Goal: Information Seeking & Learning: Learn about a topic

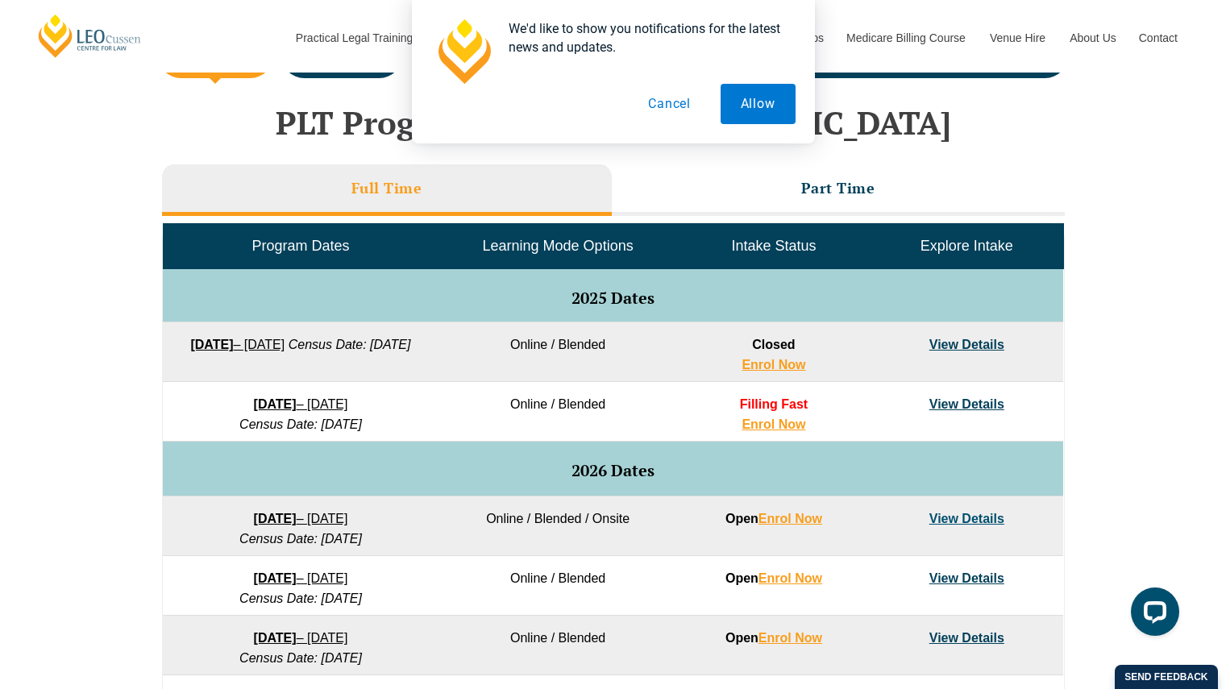
scroll to position [828, 0]
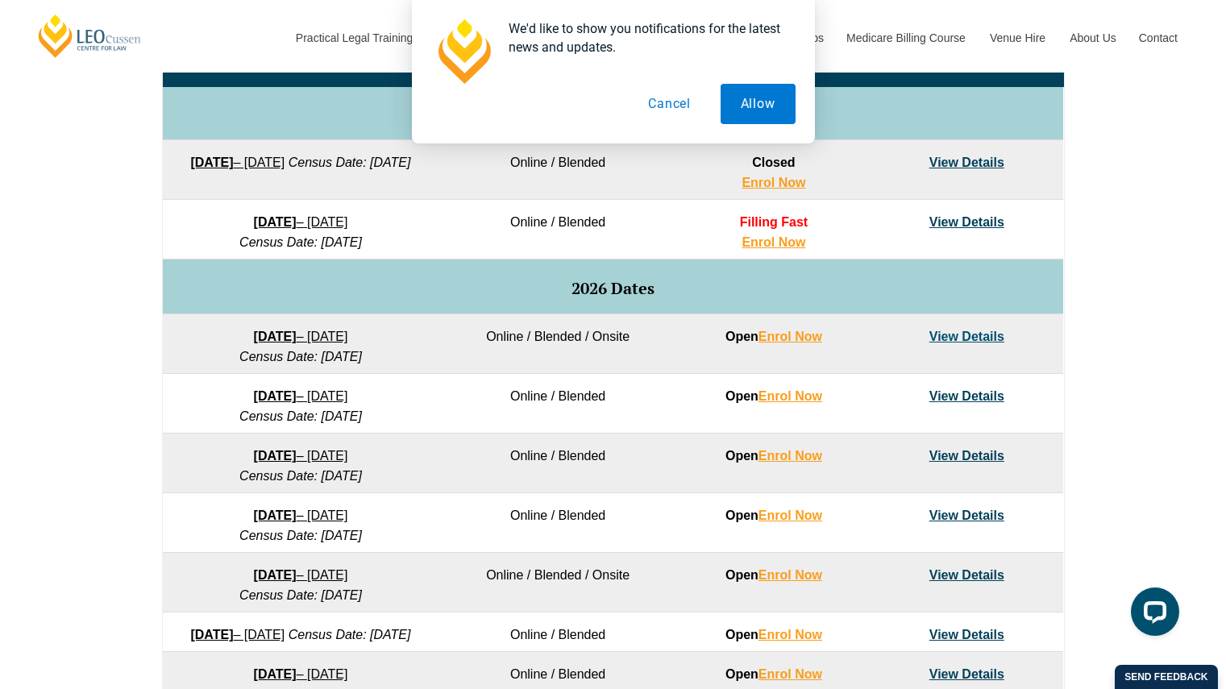
click at [591, 393] on td "Online / Blended" at bounding box center [557, 404] width 239 height 60
drag, startPoint x: 587, startPoint y: 393, endPoint x: 521, endPoint y: 397, distance: 65.4
click at [521, 396] on td "Online / Blended" at bounding box center [557, 404] width 239 height 60
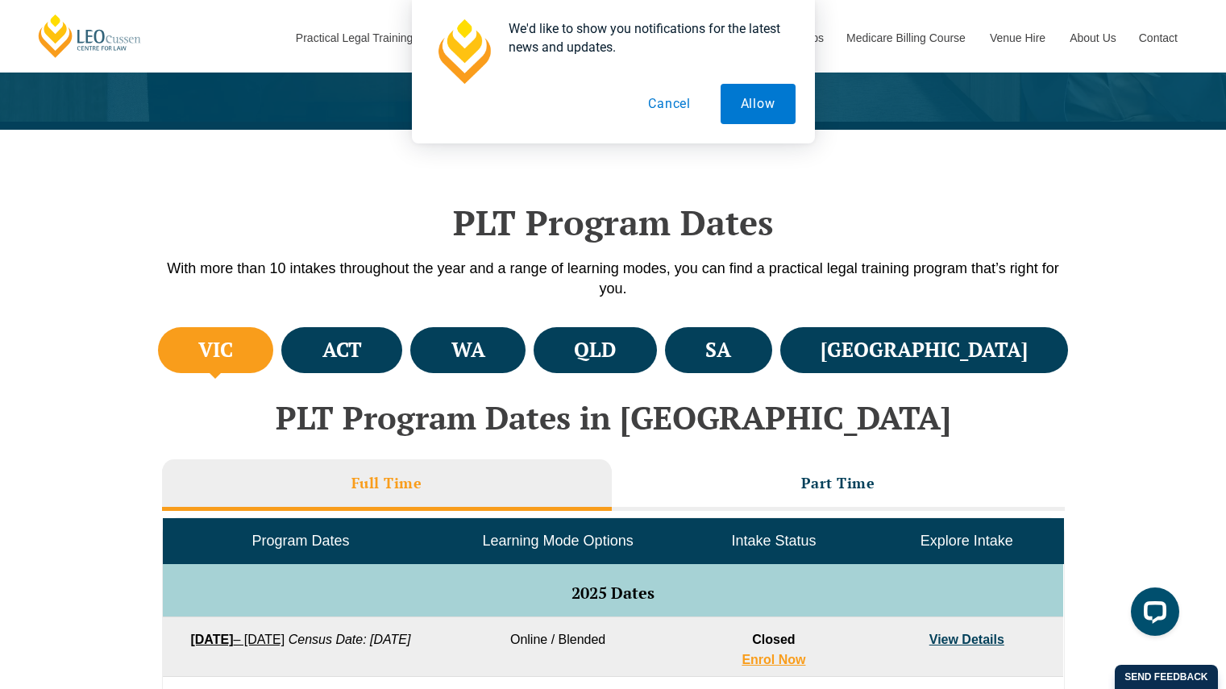
scroll to position [403, 0]
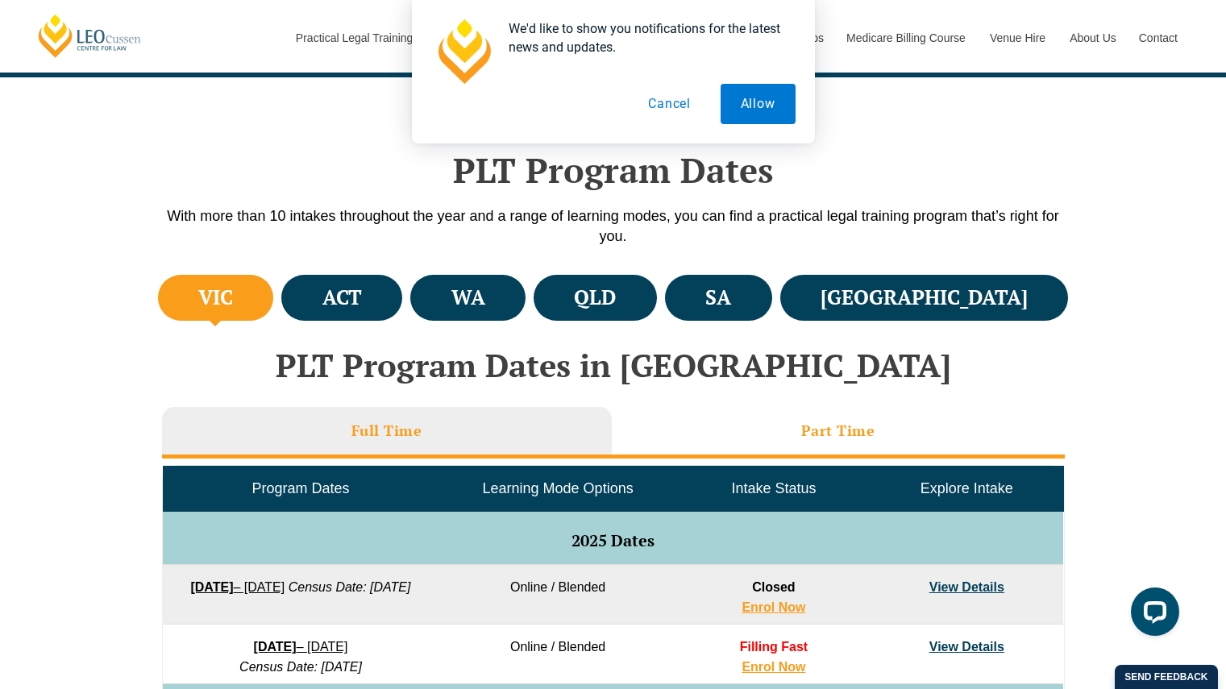
click at [769, 445] on li "Part Time" at bounding box center [838, 433] width 453 height 52
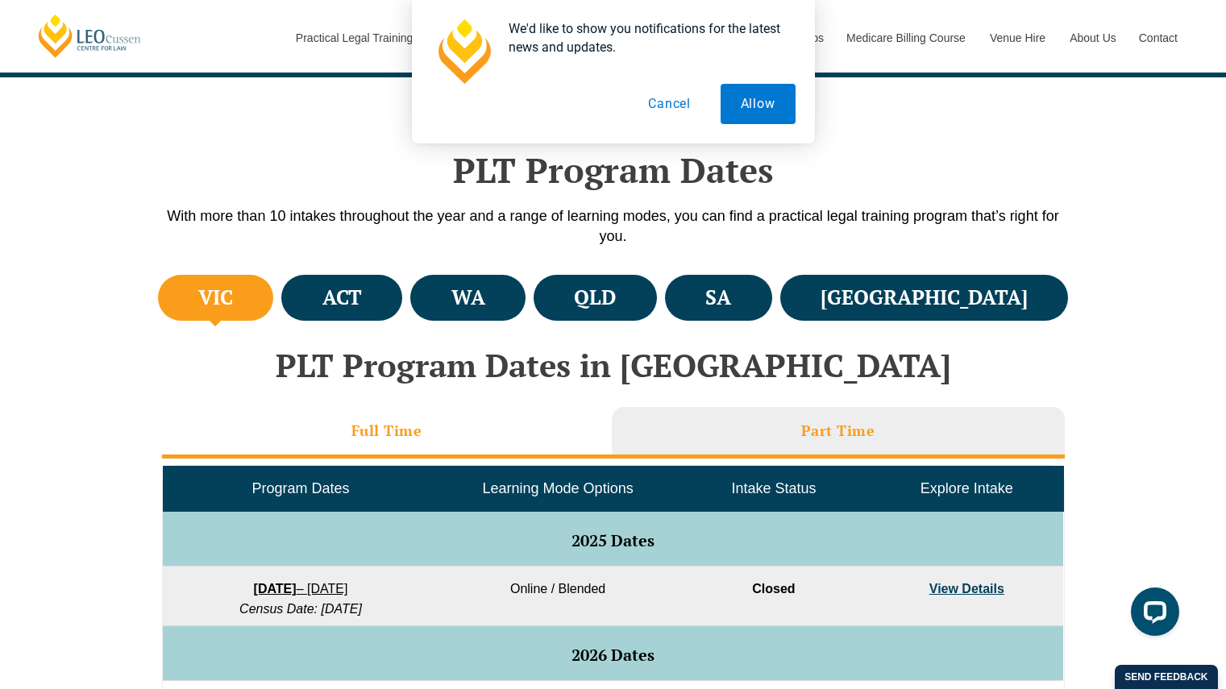
click at [513, 439] on li "Full Time" at bounding box center [387, 433] width 450 height 52
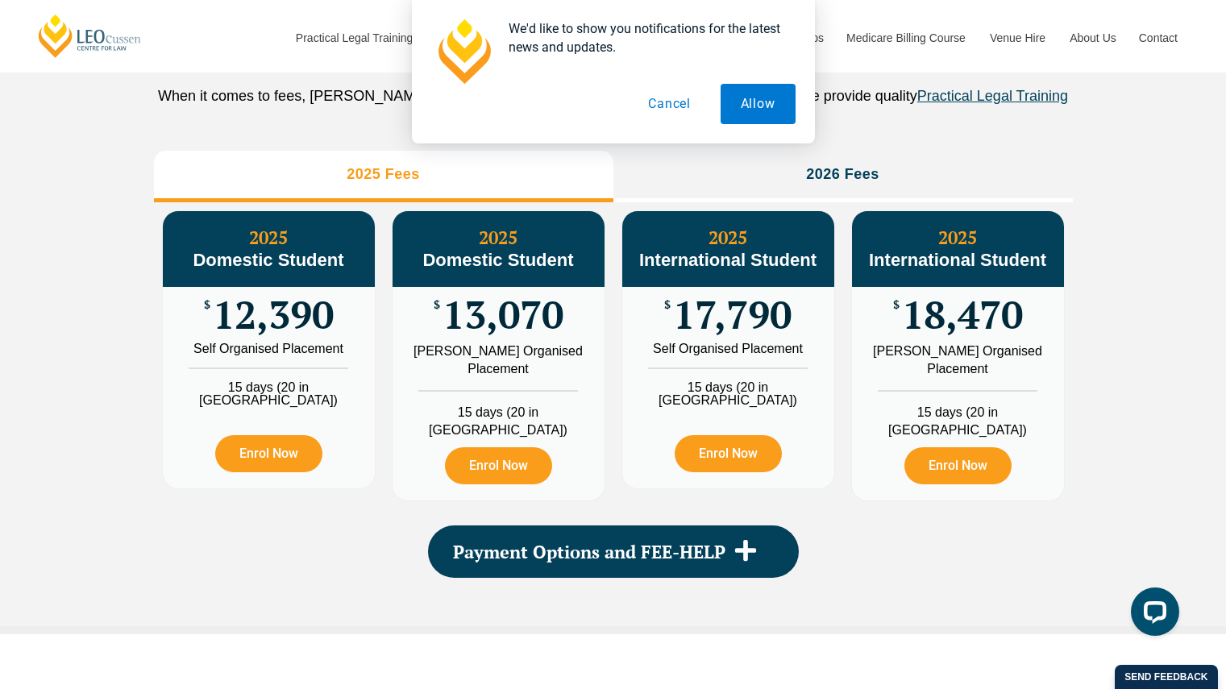
scroll to position [1853, 0]
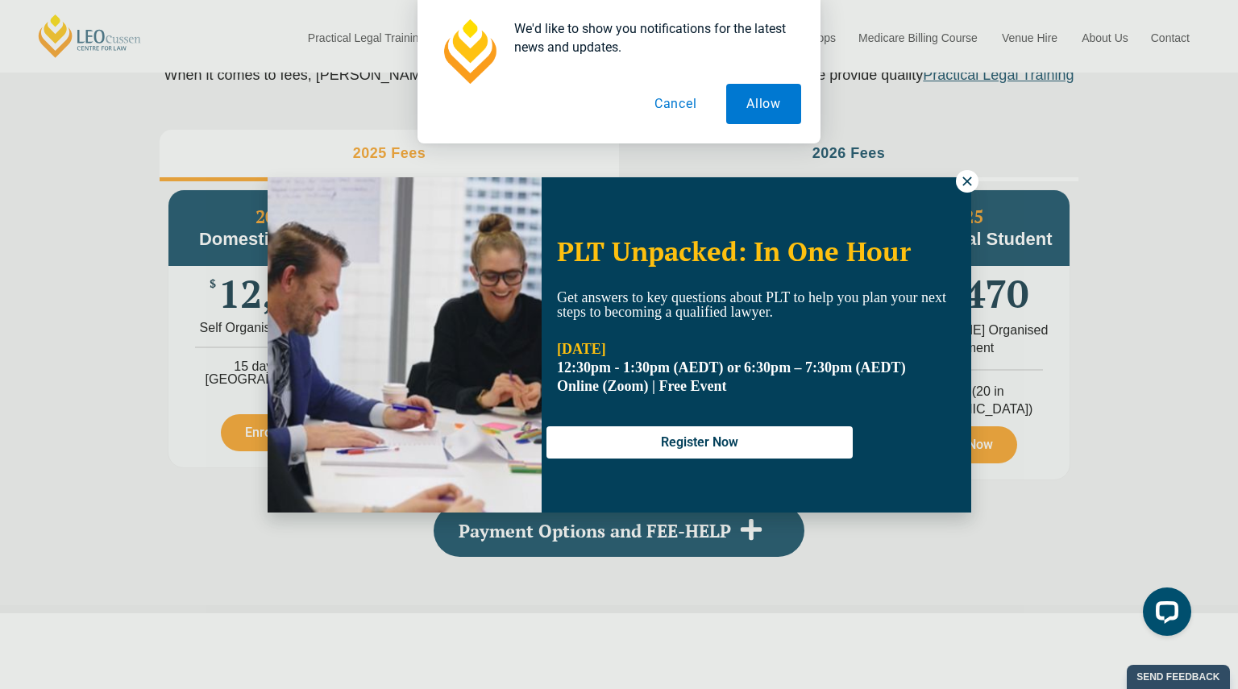
click at [960, 182] on icon at bounding box center [967, 181] width 15 height 15
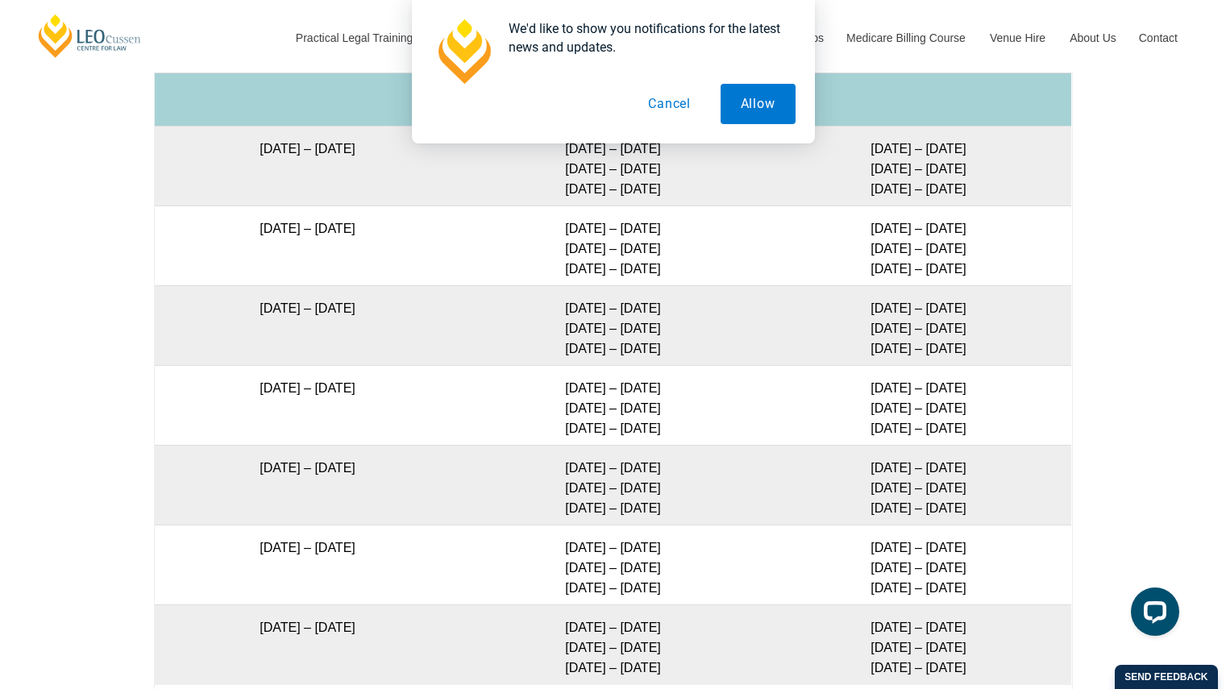
scroll to position [2982, 0]
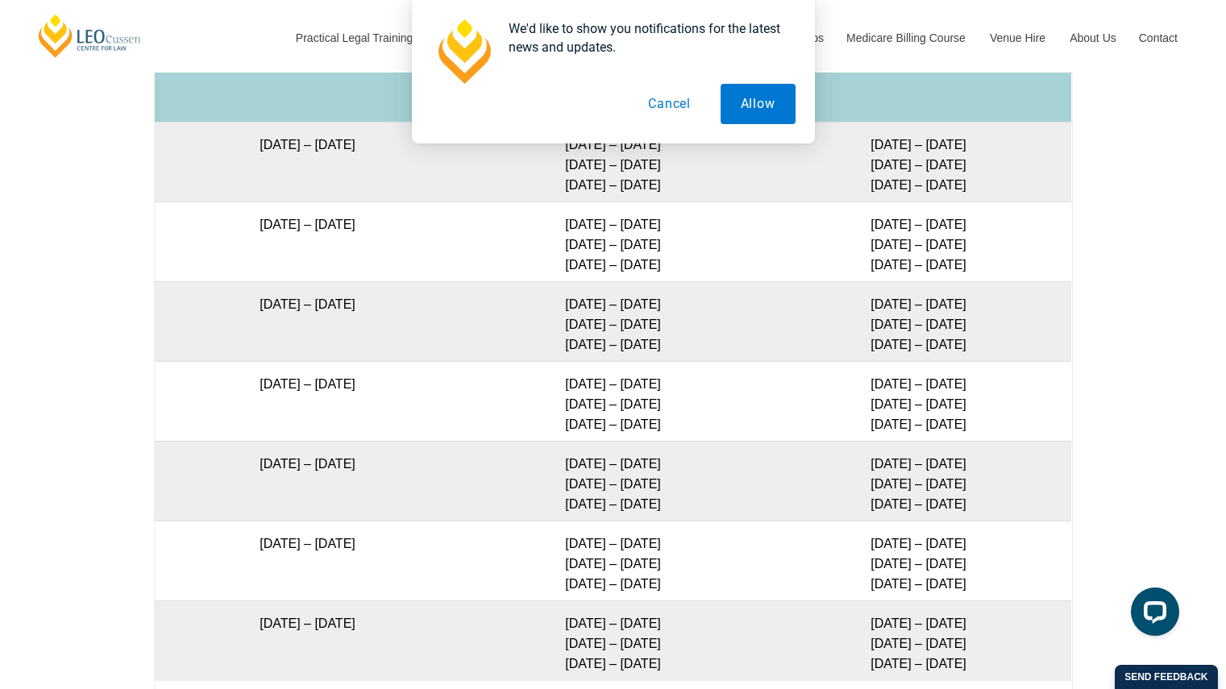
click at [533, 419] on td "29 Jun – 2 Jul 2026 8 – 10 Sep 2026 27 – 29 Oct 2026" at bounding box center [612, 401] width 305 height 80
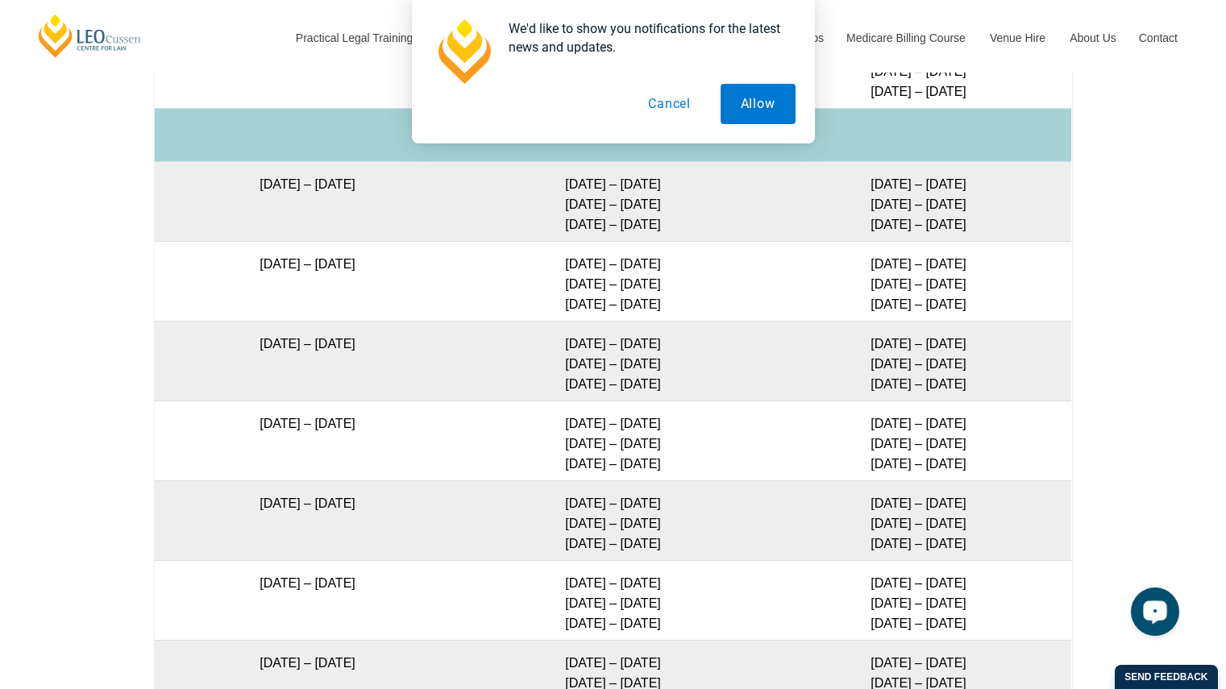
scroll to position [2901, 0]
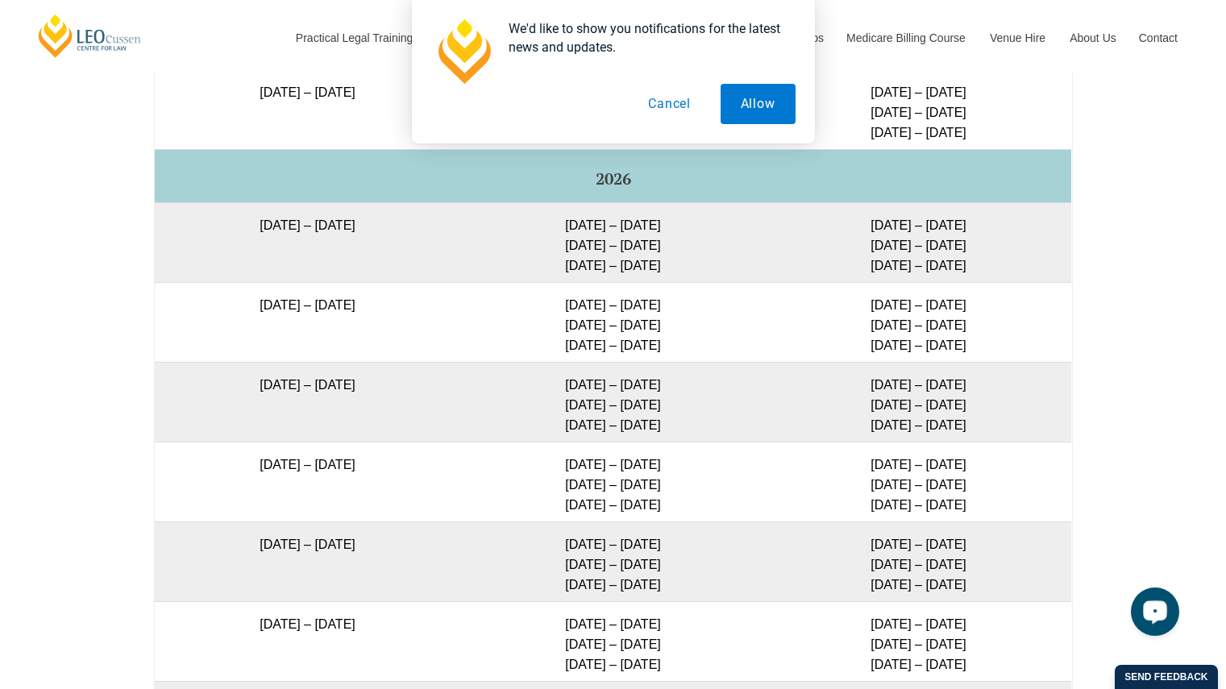
click at [670, 104] on button "Cancel" at bounding box center [669, 104] width 83 height 40
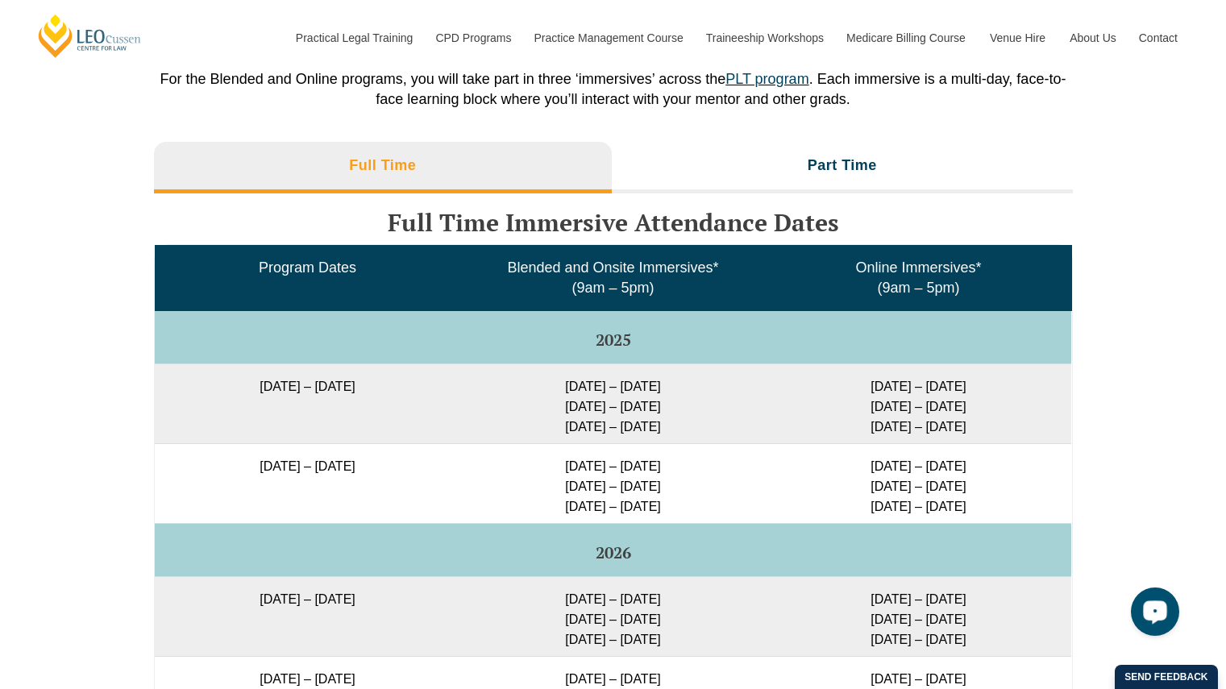
scroll to position [2498, 0]
